Goal: Navigation & Orientation: Find specific page/section

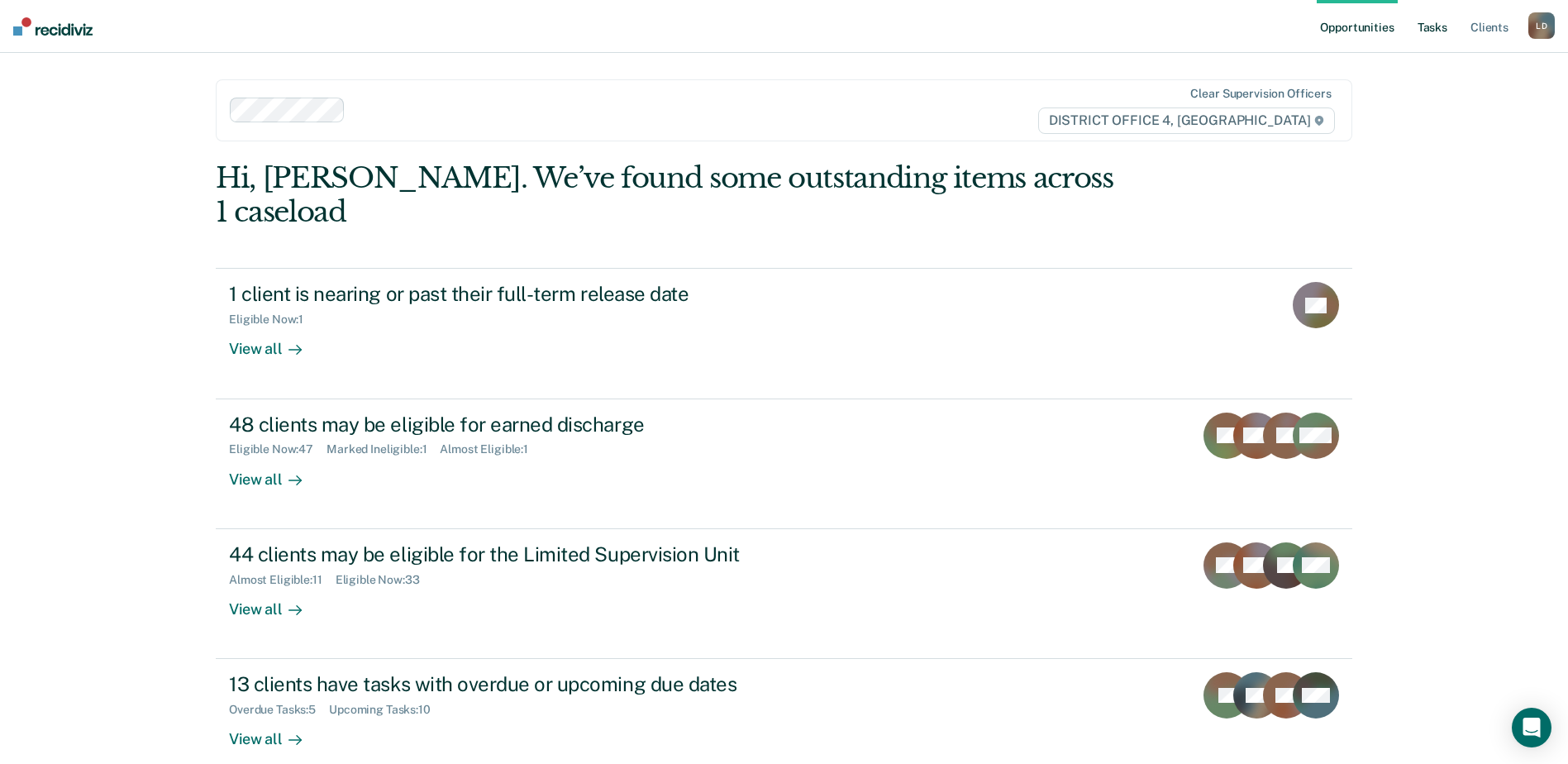
click at [1434, 29] on link "Tasks" at bounding box center [1432, 26] width 36 height 53
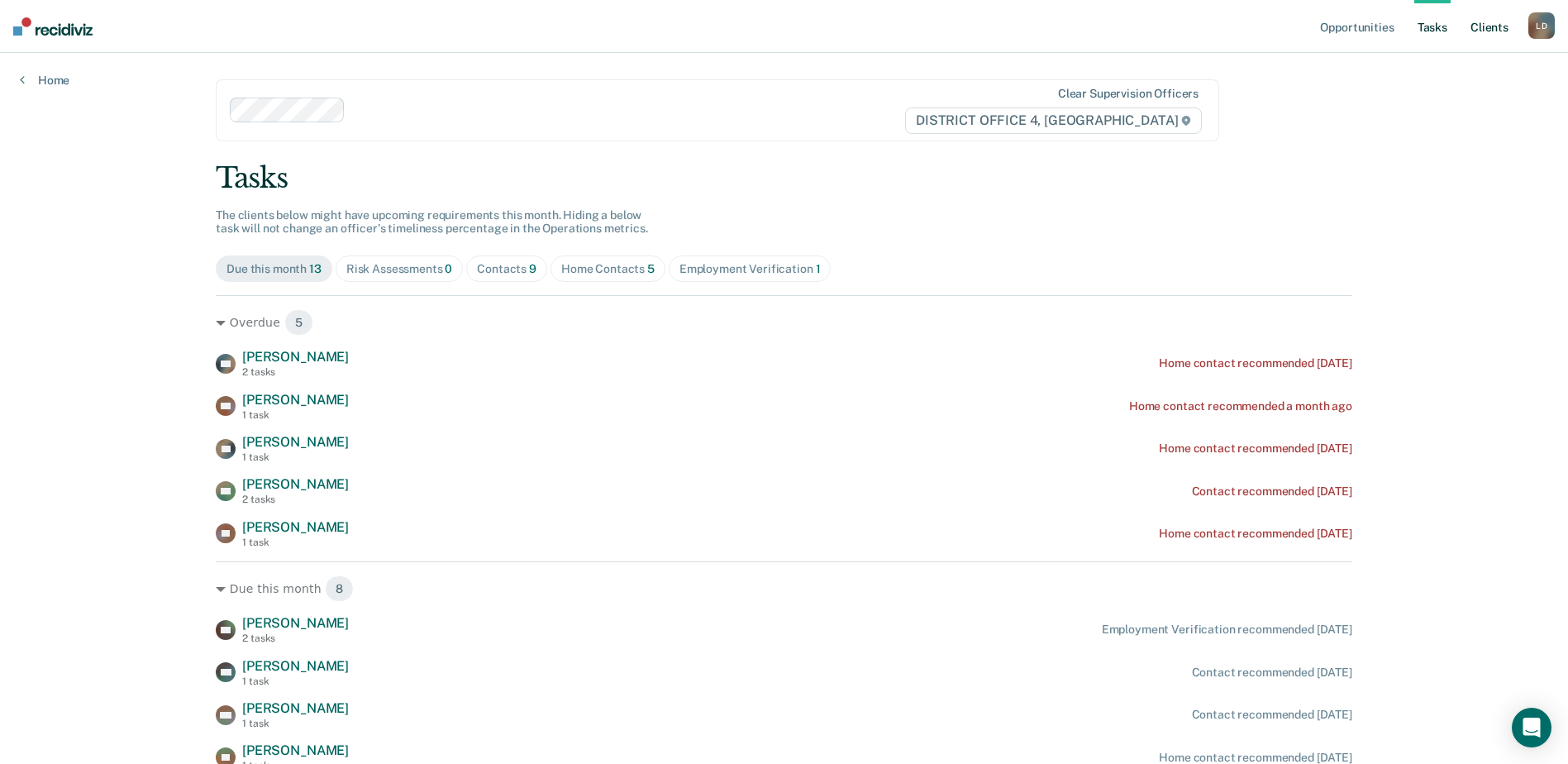
click at [1499, 25] on link "Client s" at bounding box center [1489, 26] width 45 height 53
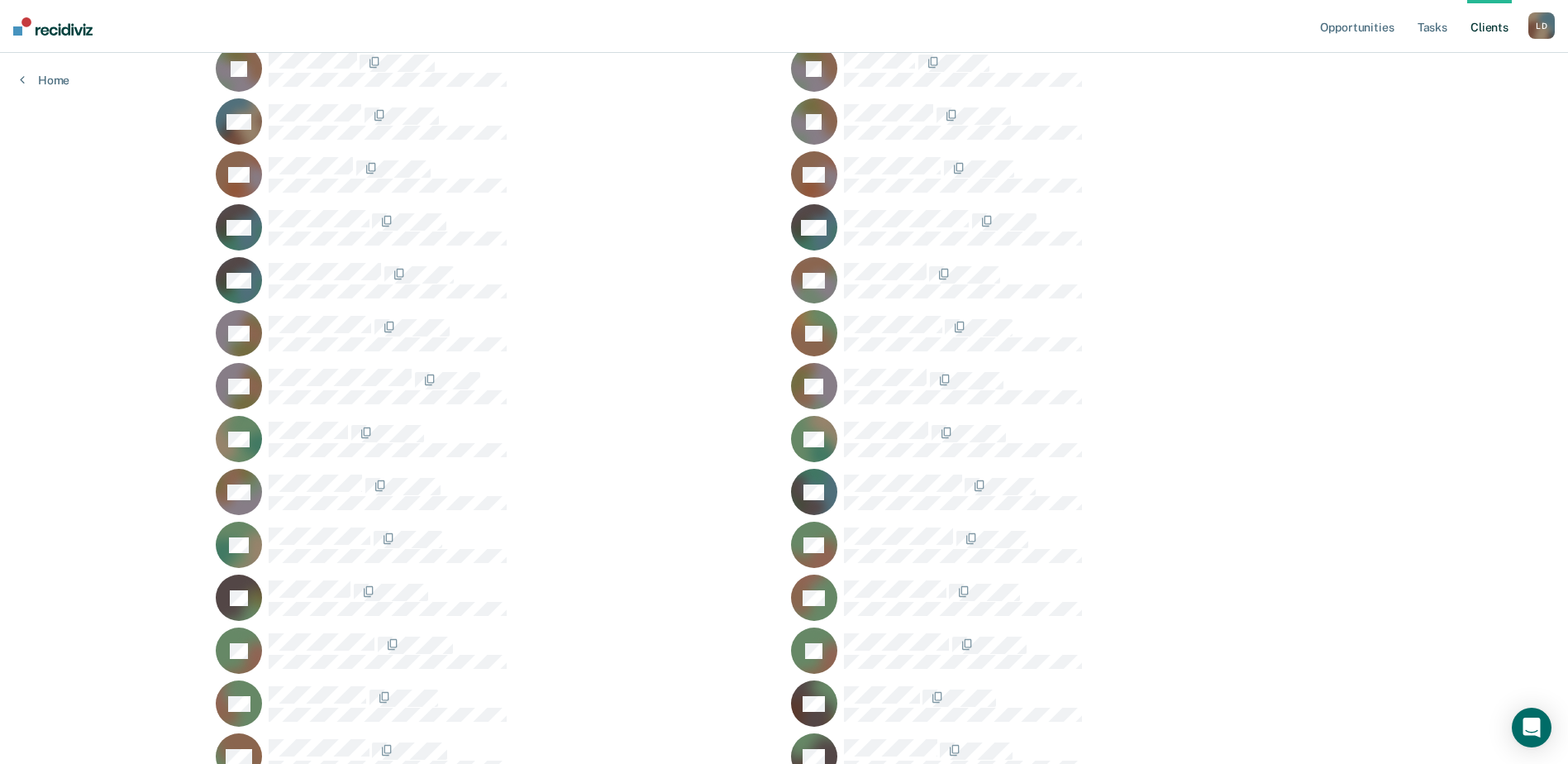
scroll to position [413, 0]
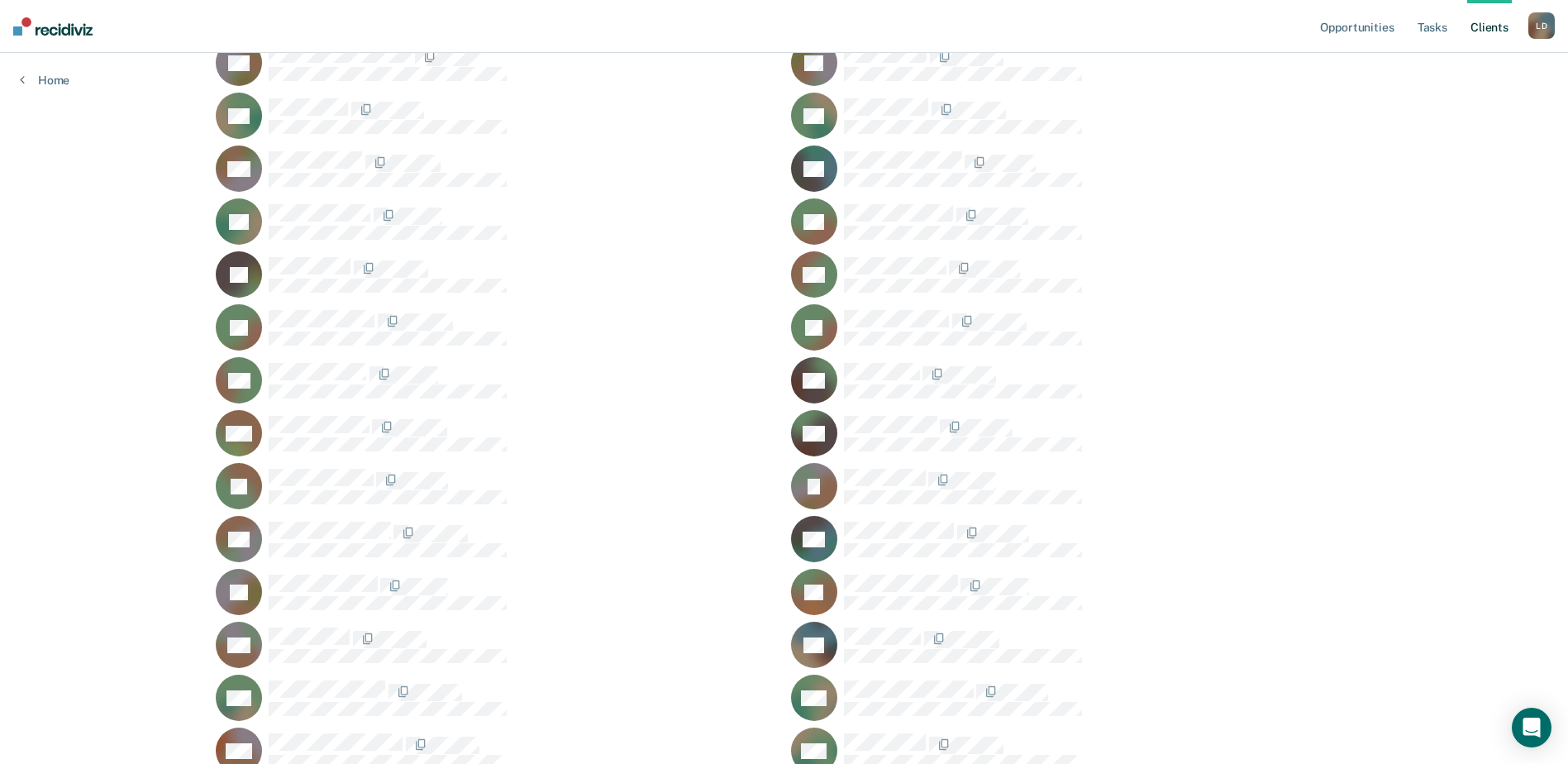
scroll to position [744, 0]
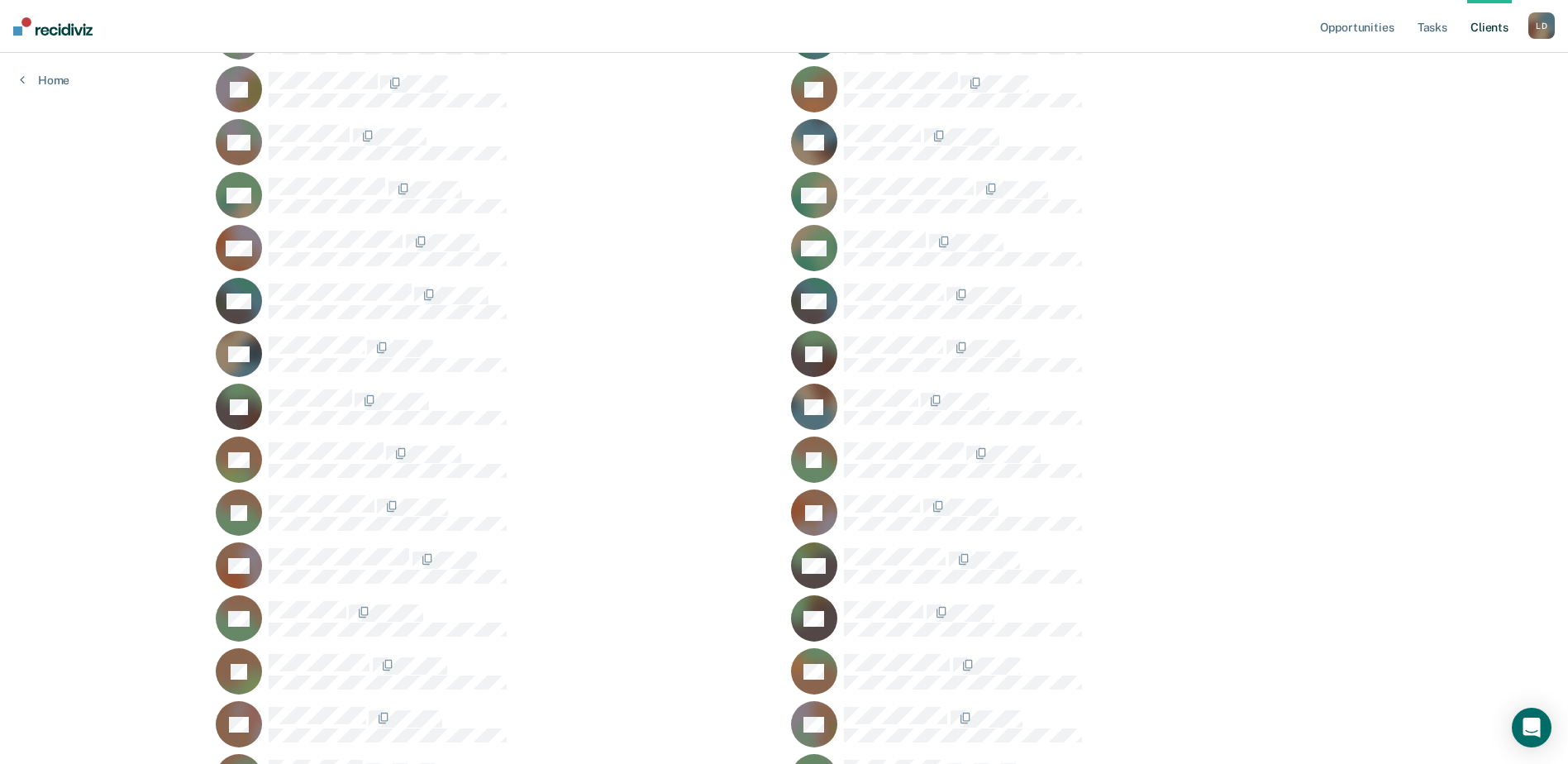
scroll to position [1240, 0]
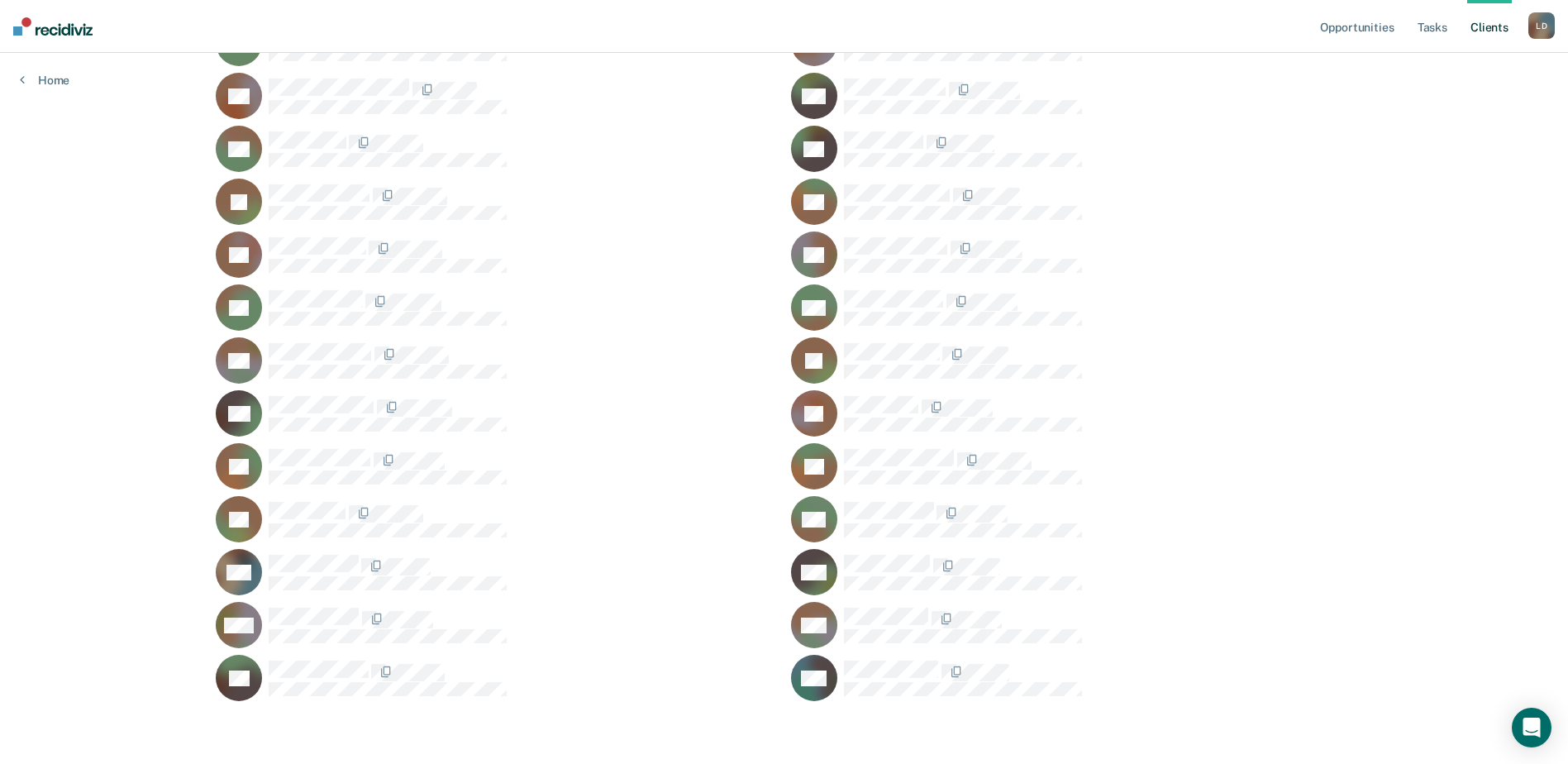
scroll to position [1681, 0]
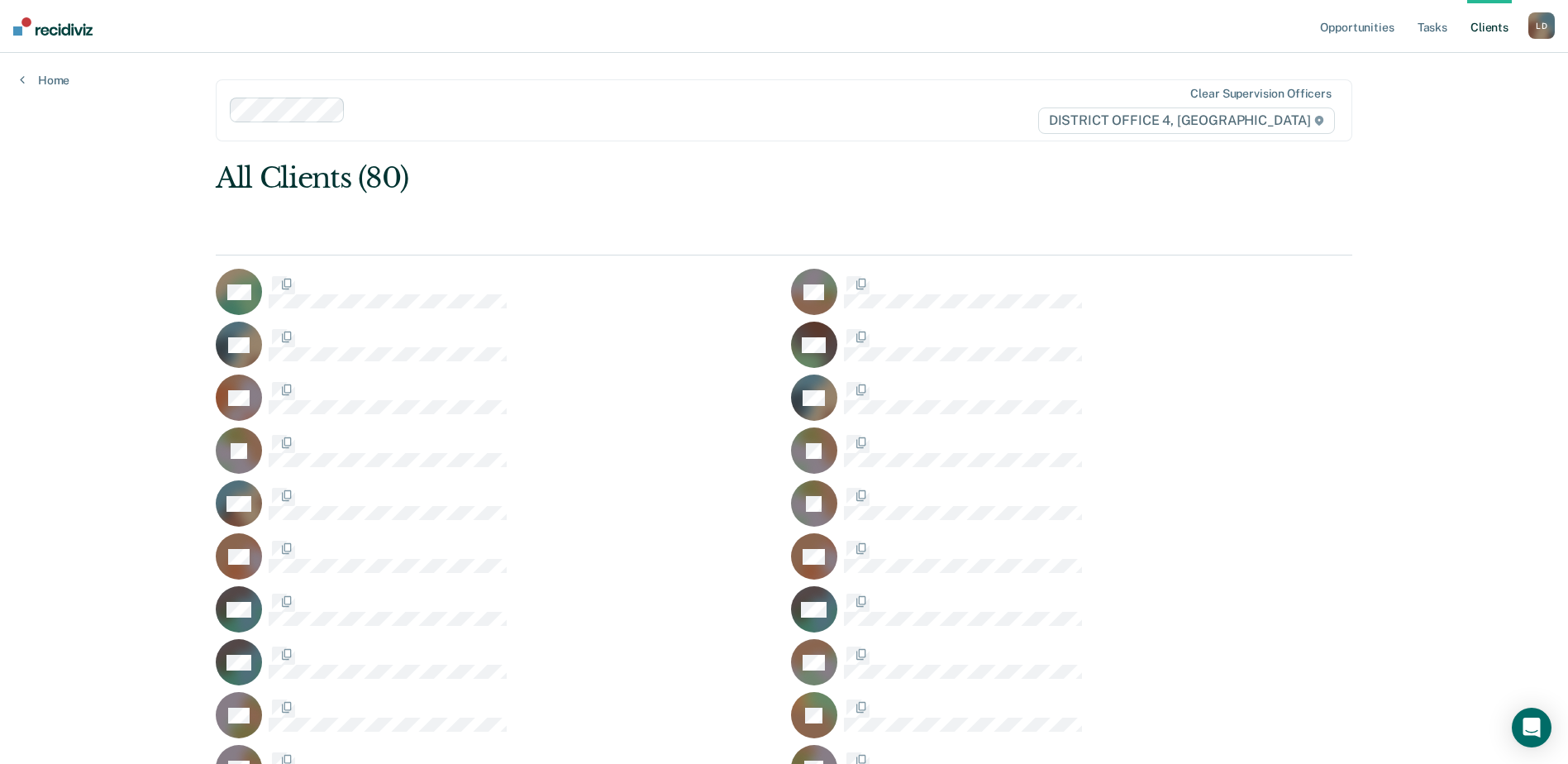
scroll to position [1681, 0]
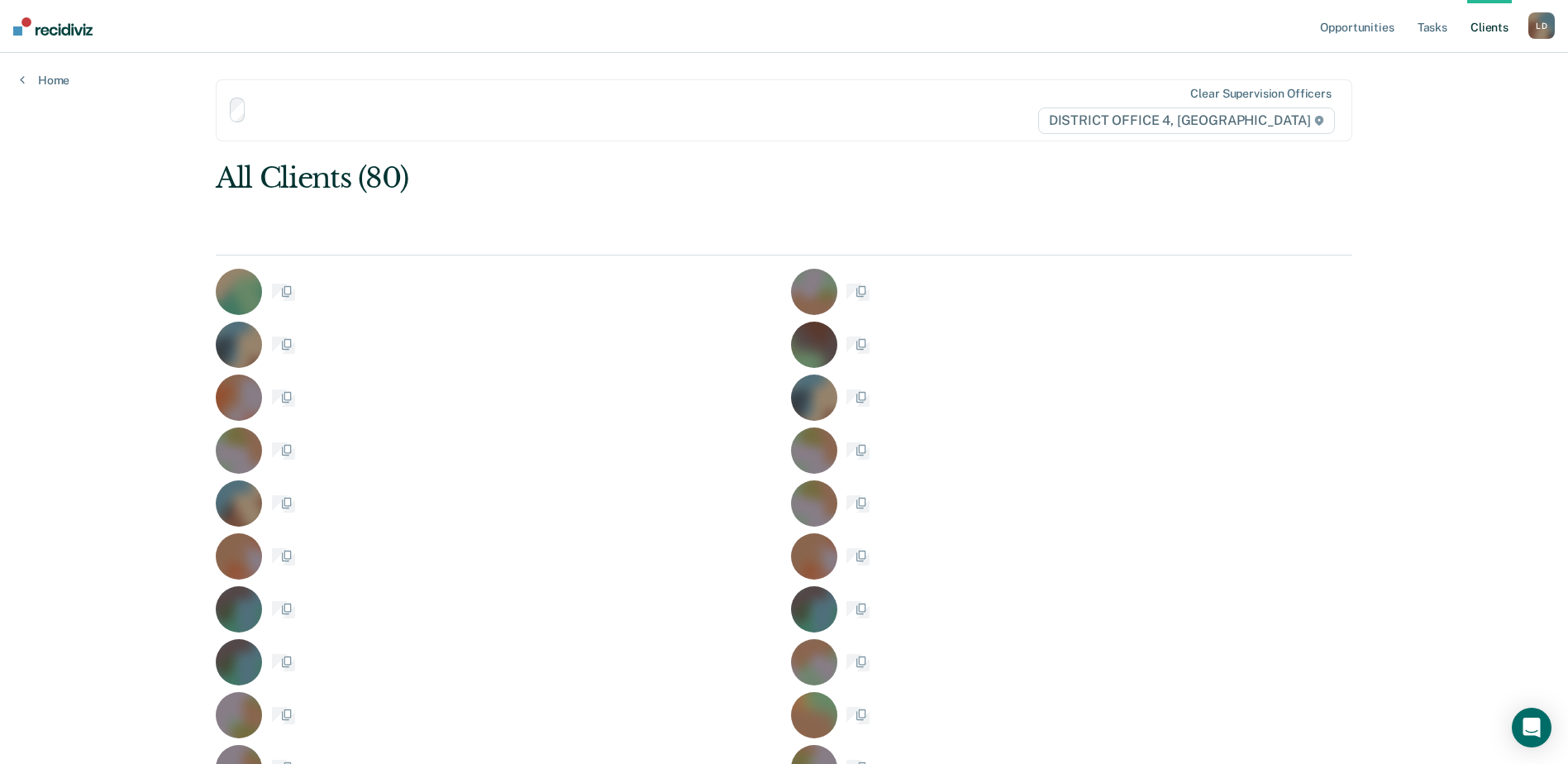
scroll to position [1681, 0]
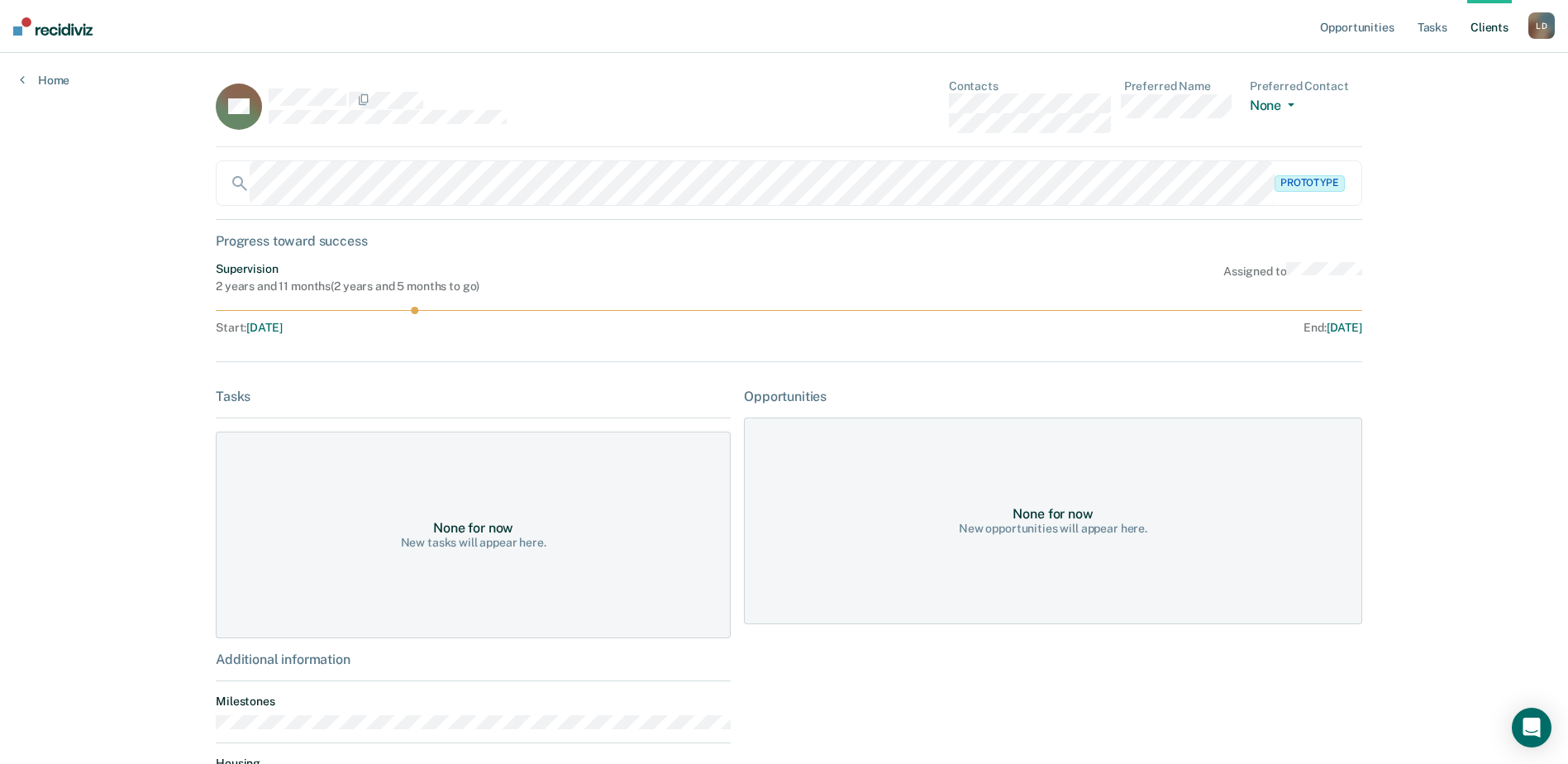
click at [344, 98] on div at bounding box center [499, 99] width 462 height 21
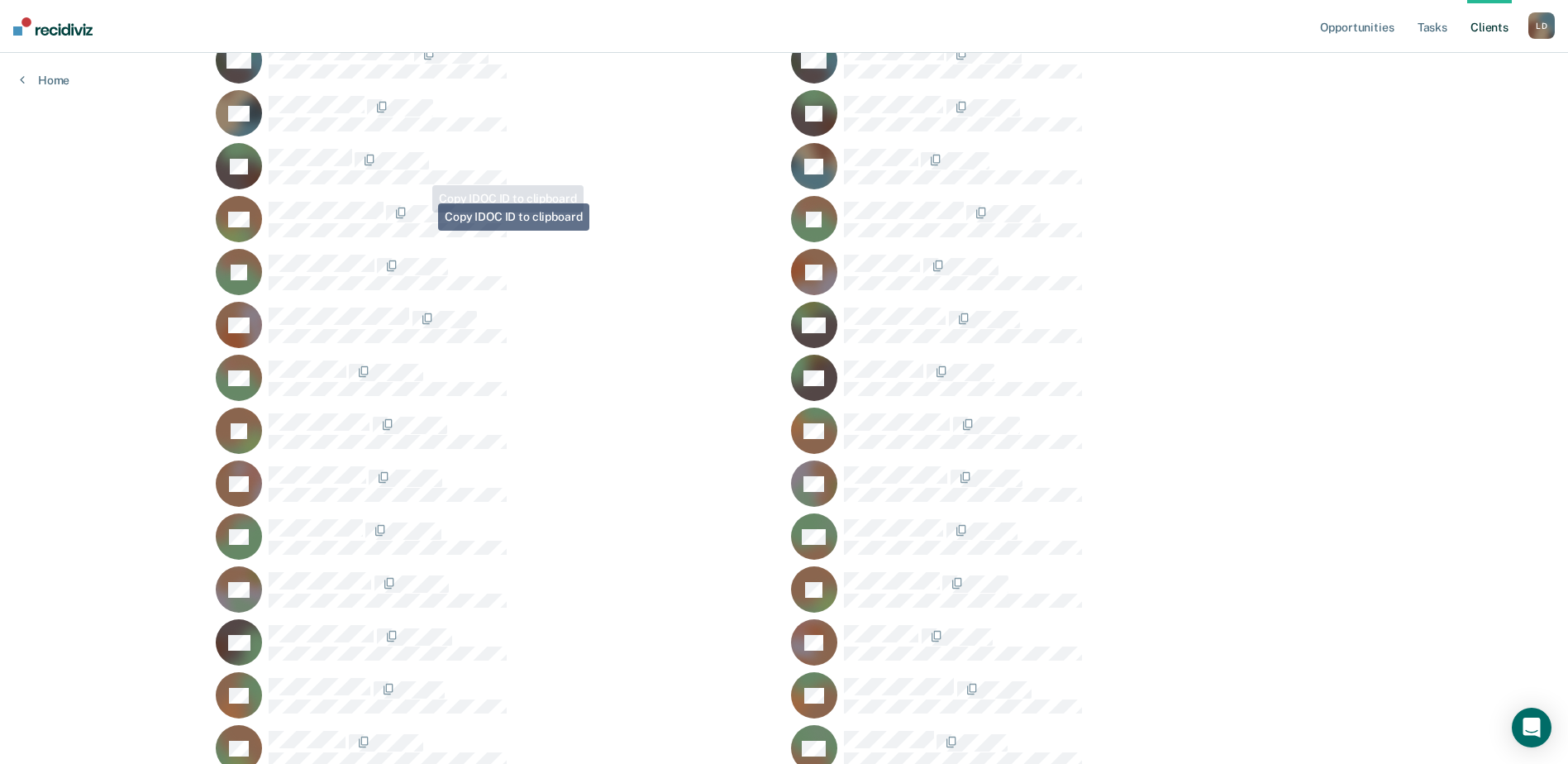
scroll to position [1433, 0]
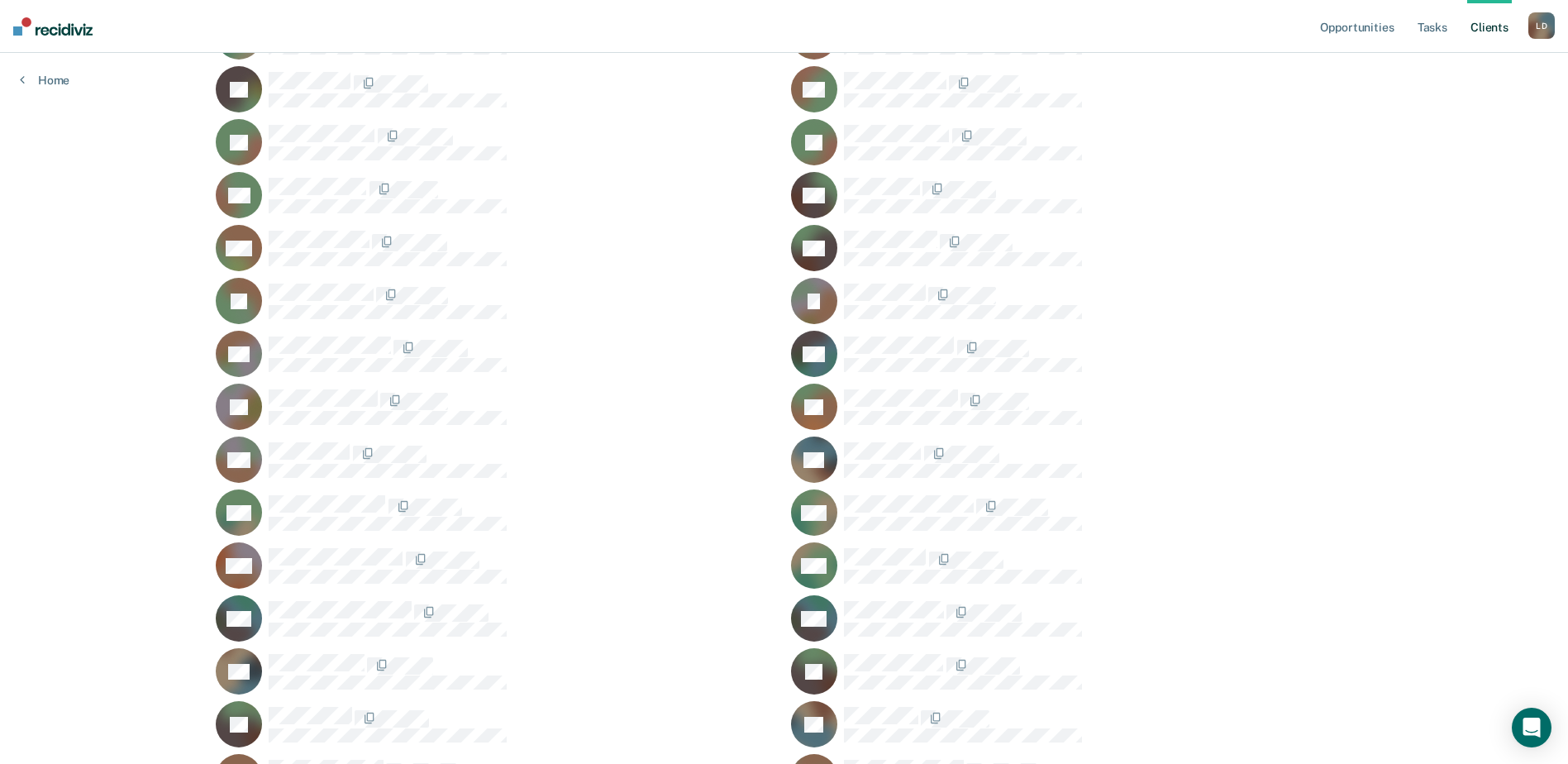
scroll to position [854, 0]
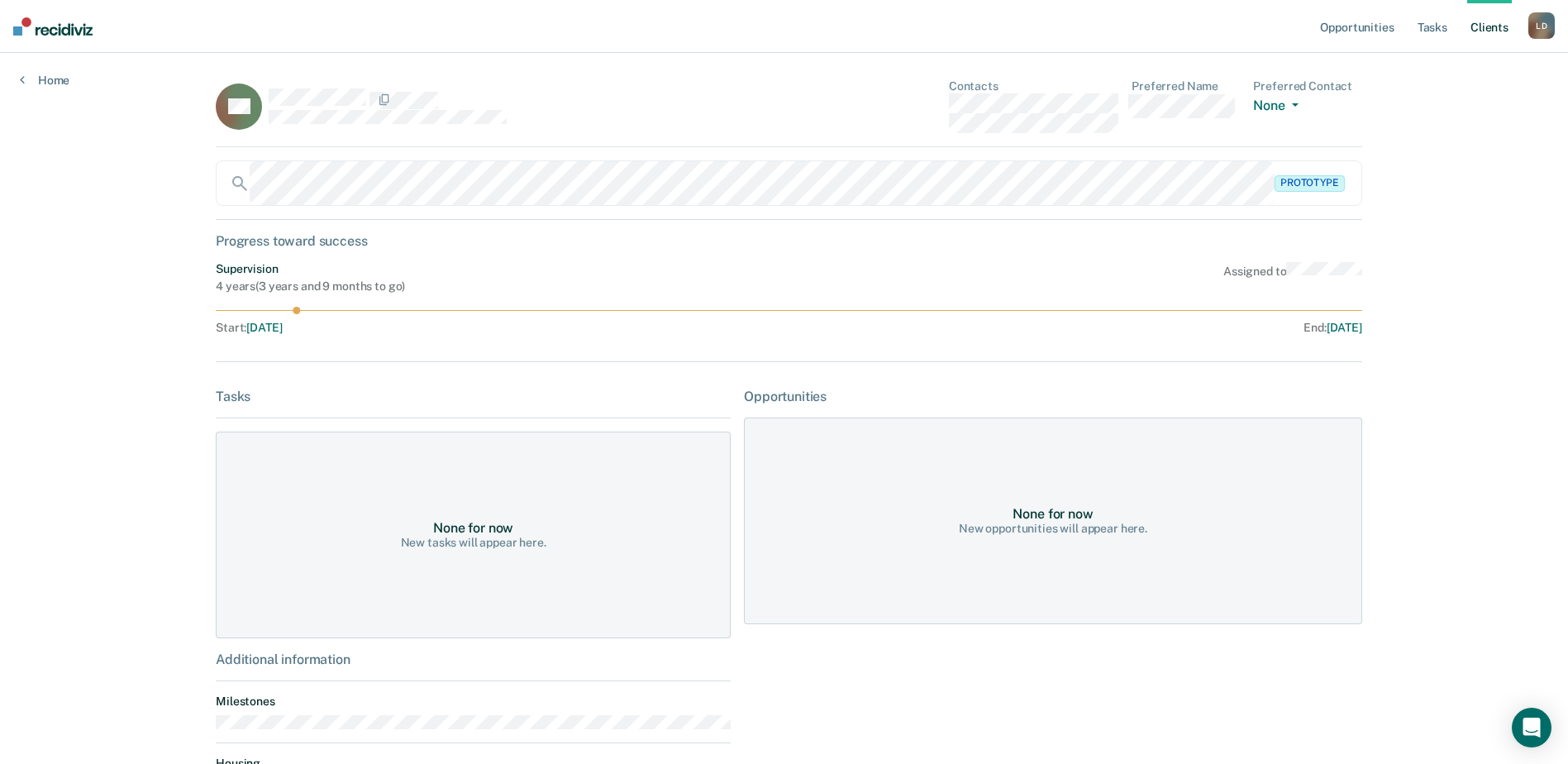
click at [364, 99] on div at bounding box center [499, 99] width 462 height 21
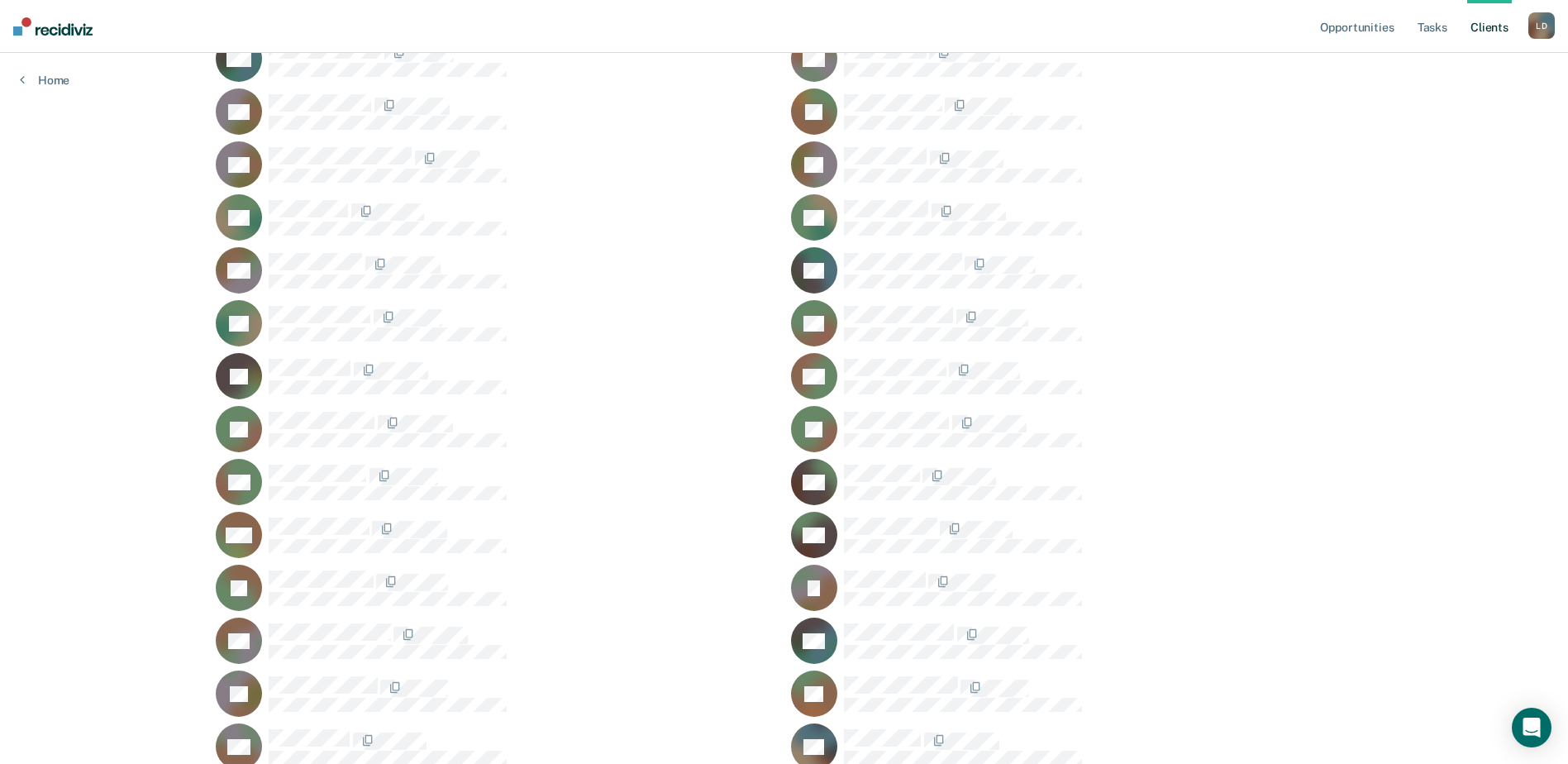
scroll to position [689, 0]
